Goal: Task Accomplishment & Management: Manage account settings

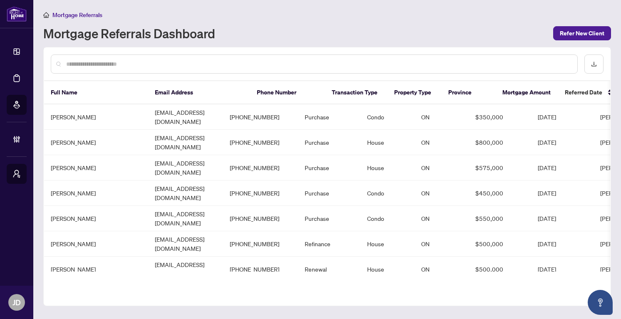
click at [104, 67] on input "text" at bounding box center [318, 63] width 504 height 9
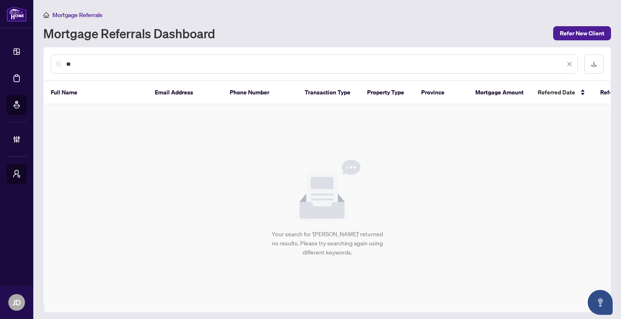
type input "*"
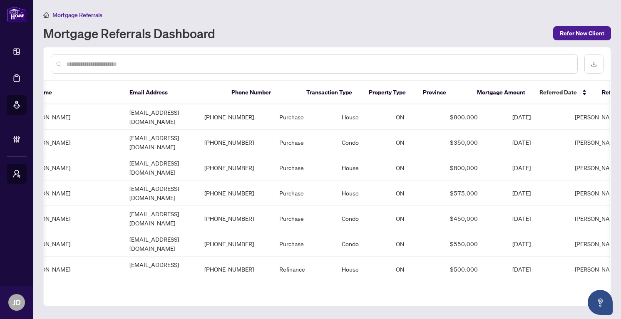
scroll to position [0, 63]
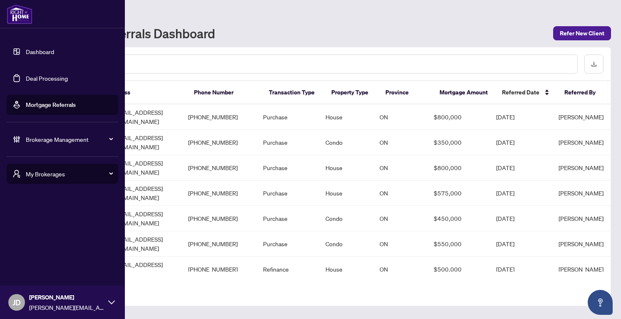
click at [55, 141] on span "Brokerage Management" at bounding box center [69, 139] width 87 height 9
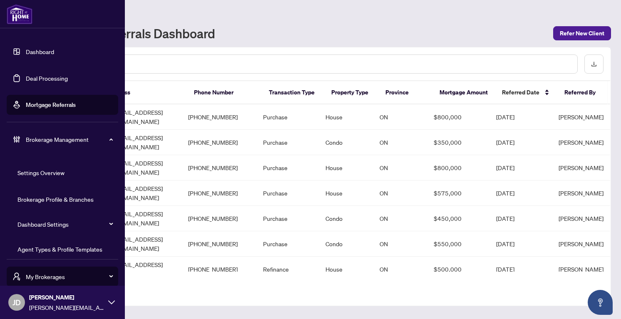
scroll to position [60, 0]
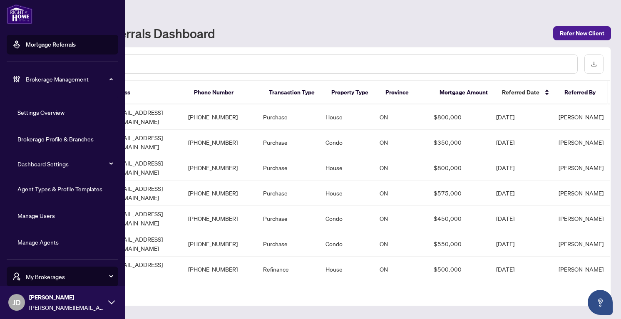
click at [40, 217] on link "Manage Users" at bounding box center [35, 215] width 37 height 7
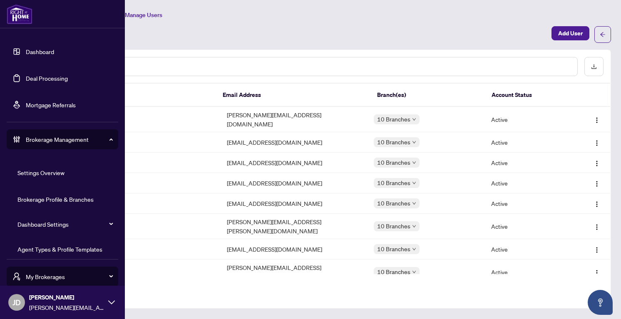
scroll to position [60, 0]
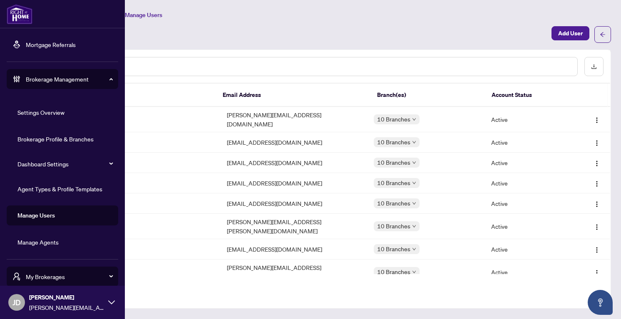
click at [41, 215] on link "Manage Users" at bounding box center [35, 215] width 37 height 7
click at [37, 240] on link "Manage Agents" at bounding box center [37, 241] width 41 height 7
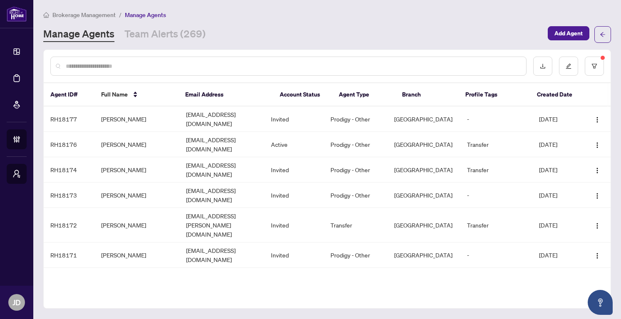
click at [355, 66] on input "text" at bounding box center [292, 66] width 453 height 9
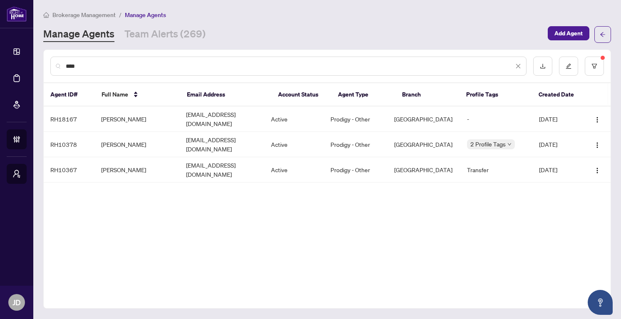
type input "****"
